Goal: Transaction & Acquisition: Purchase product/service

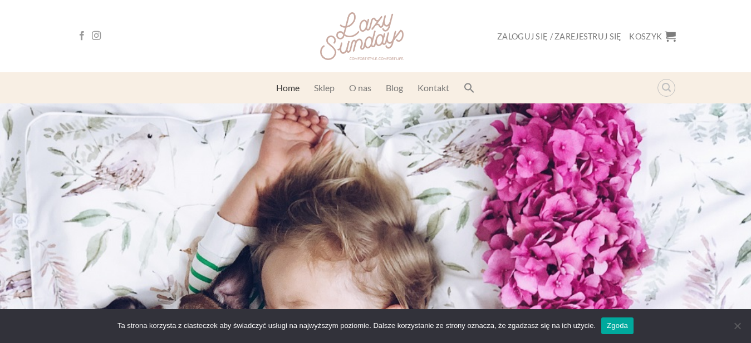
click at [288, 92] on link "Home" at bounding box center [287, 88] width 23 height 20
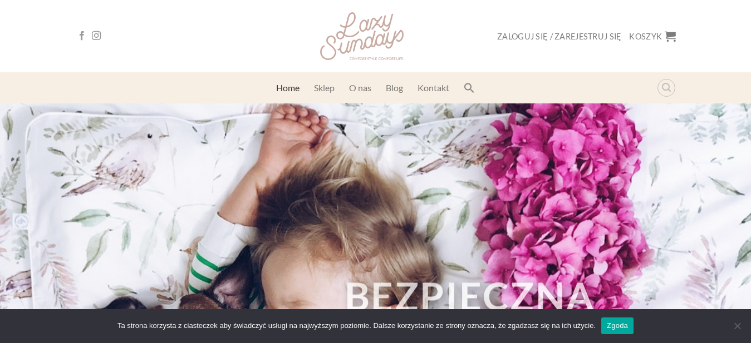
scroll to position [251, 0]
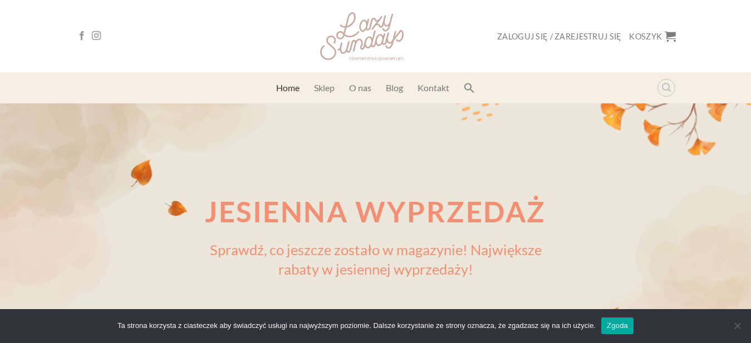
drag, startPoint x: 322, startPoint y: 87, endPoint x: 332, endPoint y: 98, distance: 15.0
click at [321, 87] on link "Sklep" at bounding box center [324, 88] width 21 height 20
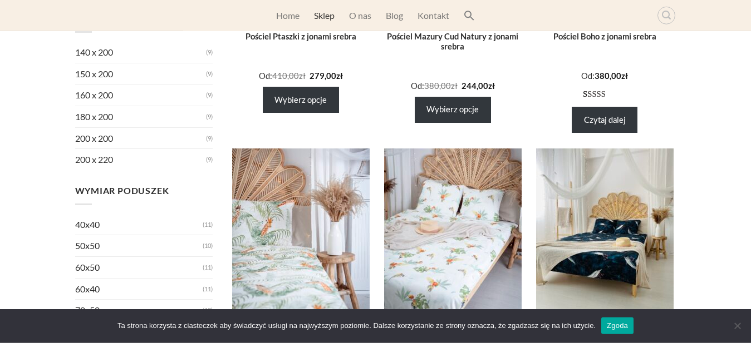
scroll to position [317, 0]
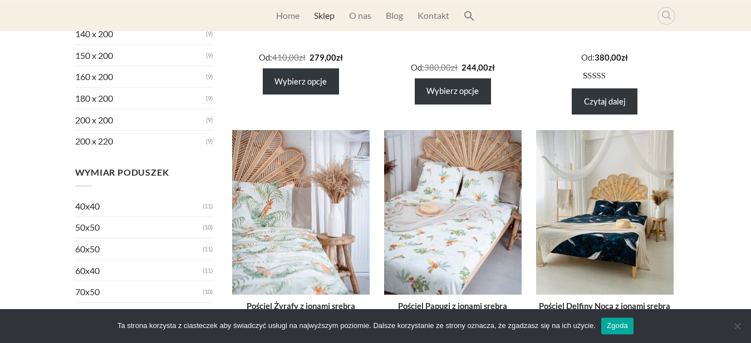
click at [477, 230] on img at bounding box center [452, 212] width 137 height 165
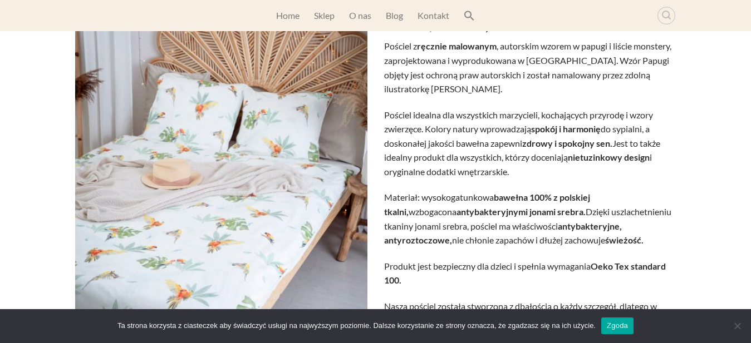
scroll to position [110, 0]
